Goal: Information Seeking & Learning: Learn about a topic

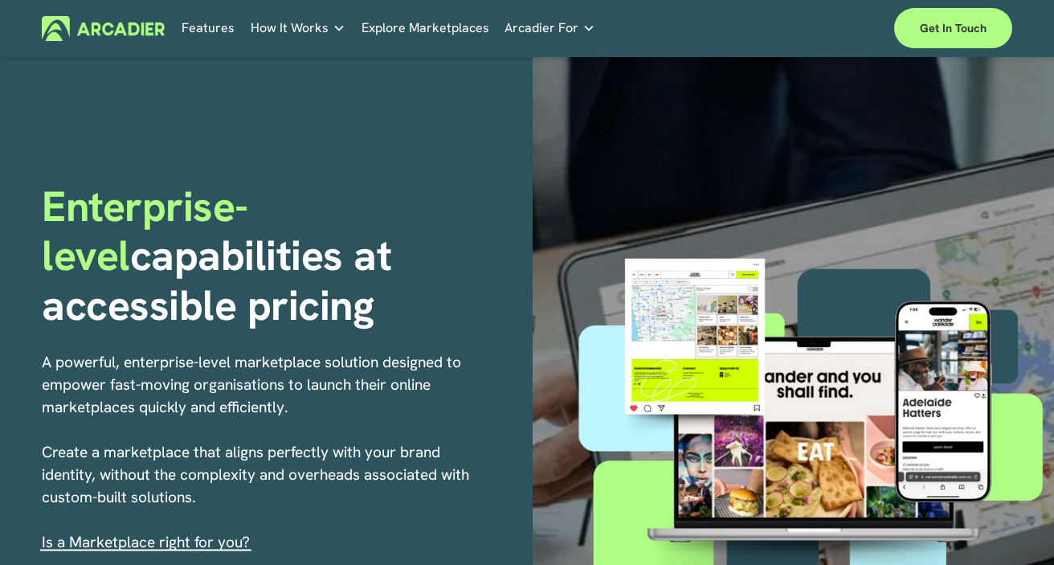
click at [0, 0] on icon at bounding box center [0, 0] width 0 height 0
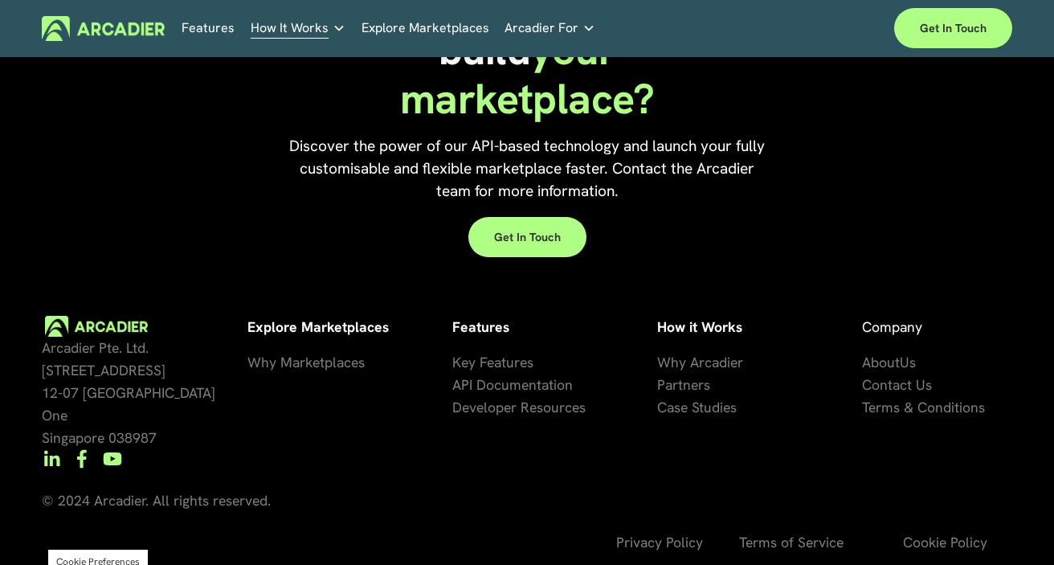
scroll to position [1661, 0]
click at [275, 357] on span "Why Marketplaces" at bounding box center [305, 362] width 117 height 18
click at [204, 27] on link "Features" at bounding box center [208, 28] width 53 height 25
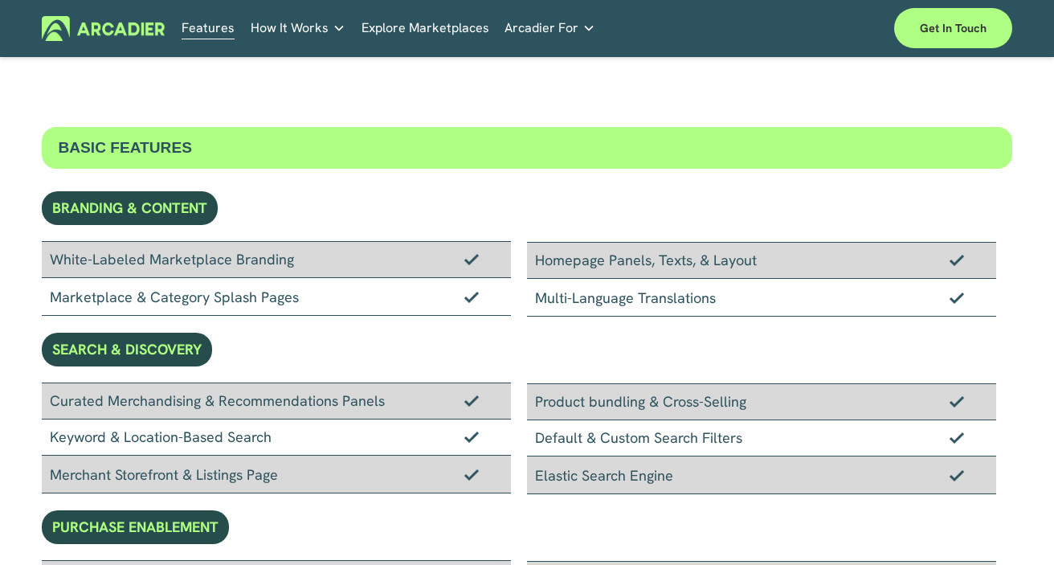
click at [0, 0] on icon at bounding box center [0, 0] width 0 height 0
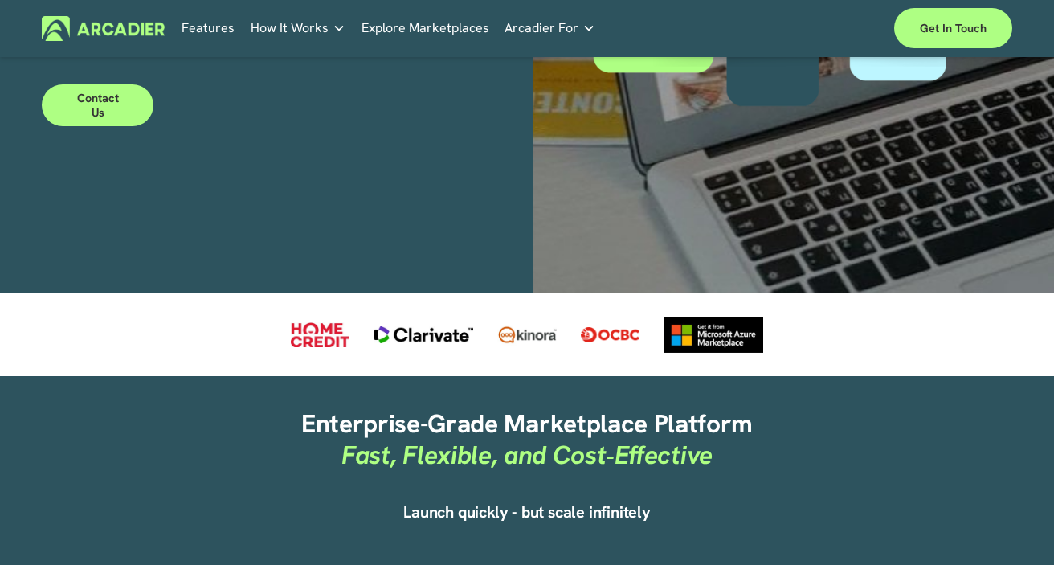
scroll to position [276, 0]
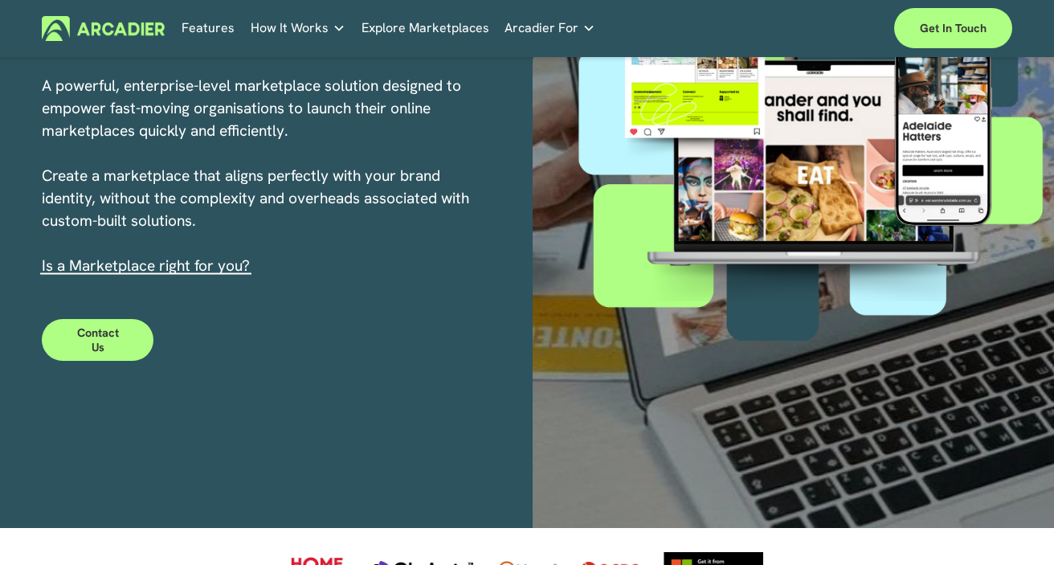
click at [96, 342] on link "Contact Us" at bounding box center [98, 340] width 112 height 42
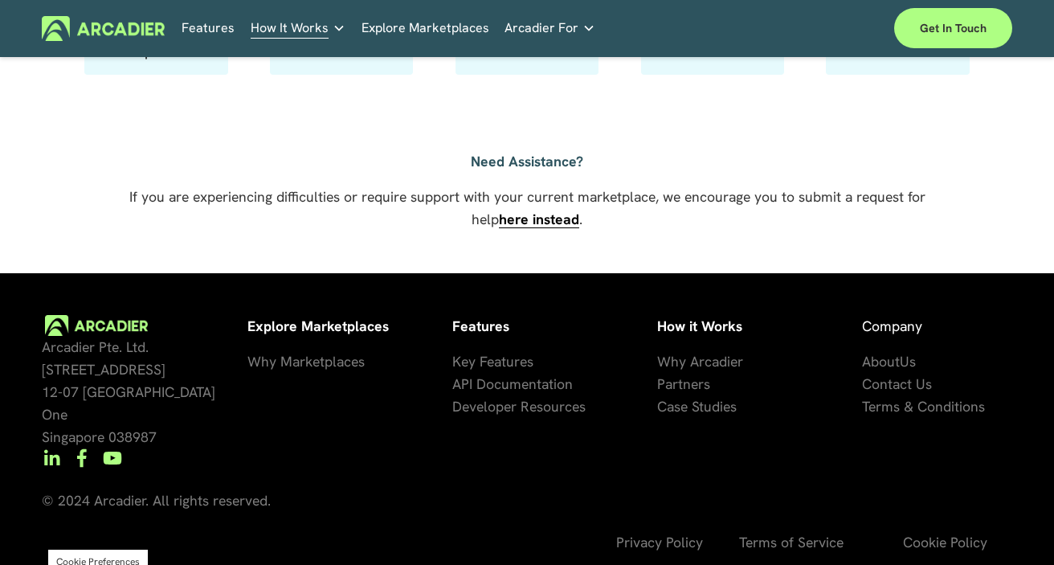
scroll to position [1149, 0]
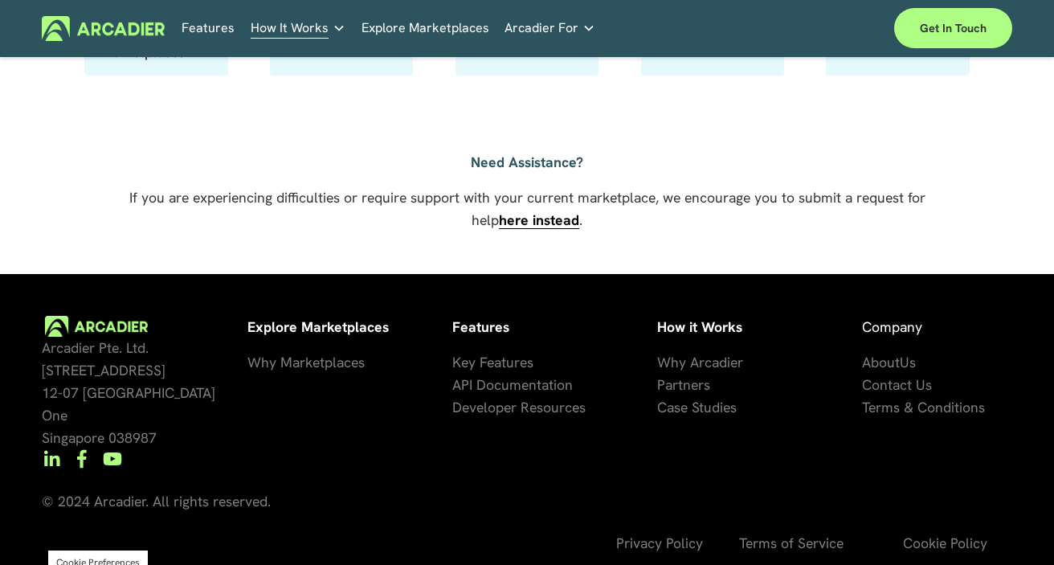
click at [61, 456] on icon "LinkedIn" at bounding box center [51, 458] width 39 height 39
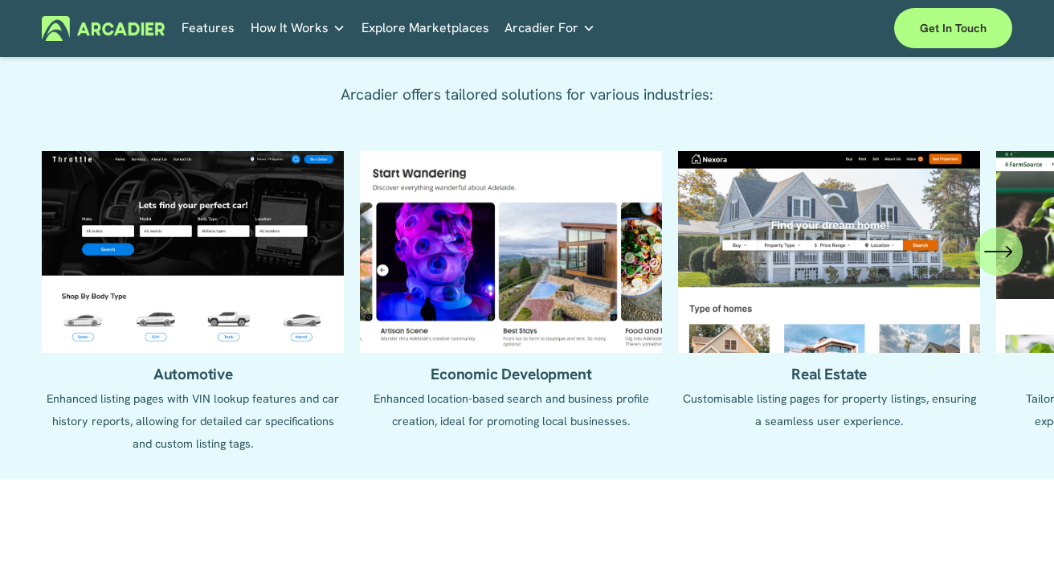
scroll to position [1555, 0]
click at [984, 262] on icon "\a \a \a Next\a \a" at bounding box center [998, 251] width 29 height 29
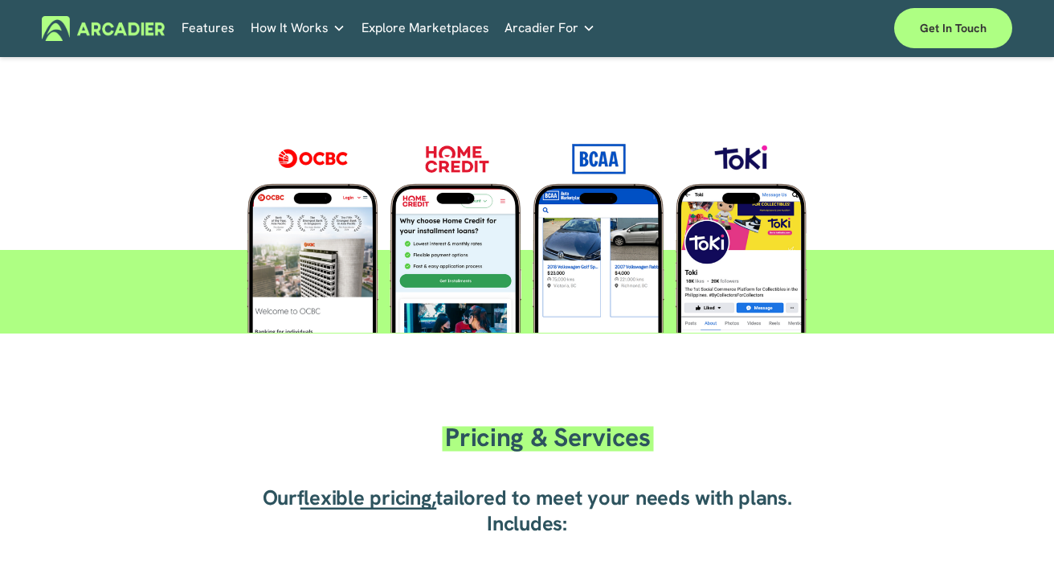
scroll to position [2385, 0]
